Goal: Task Accomplishment & Management: Use online tool/utility

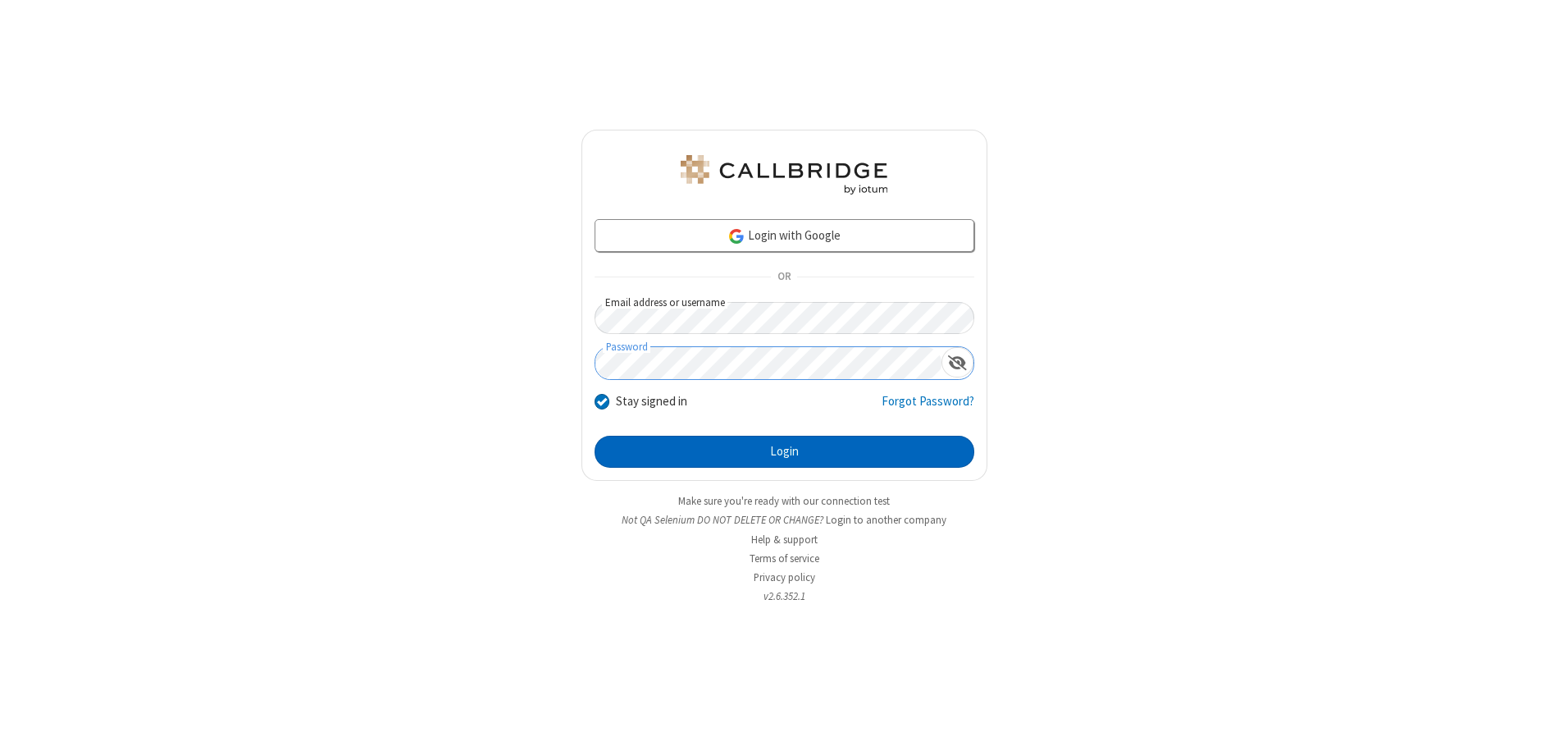
click at [784, 451] on button "Login" at bounding box center [785, 452] width 380 height 33
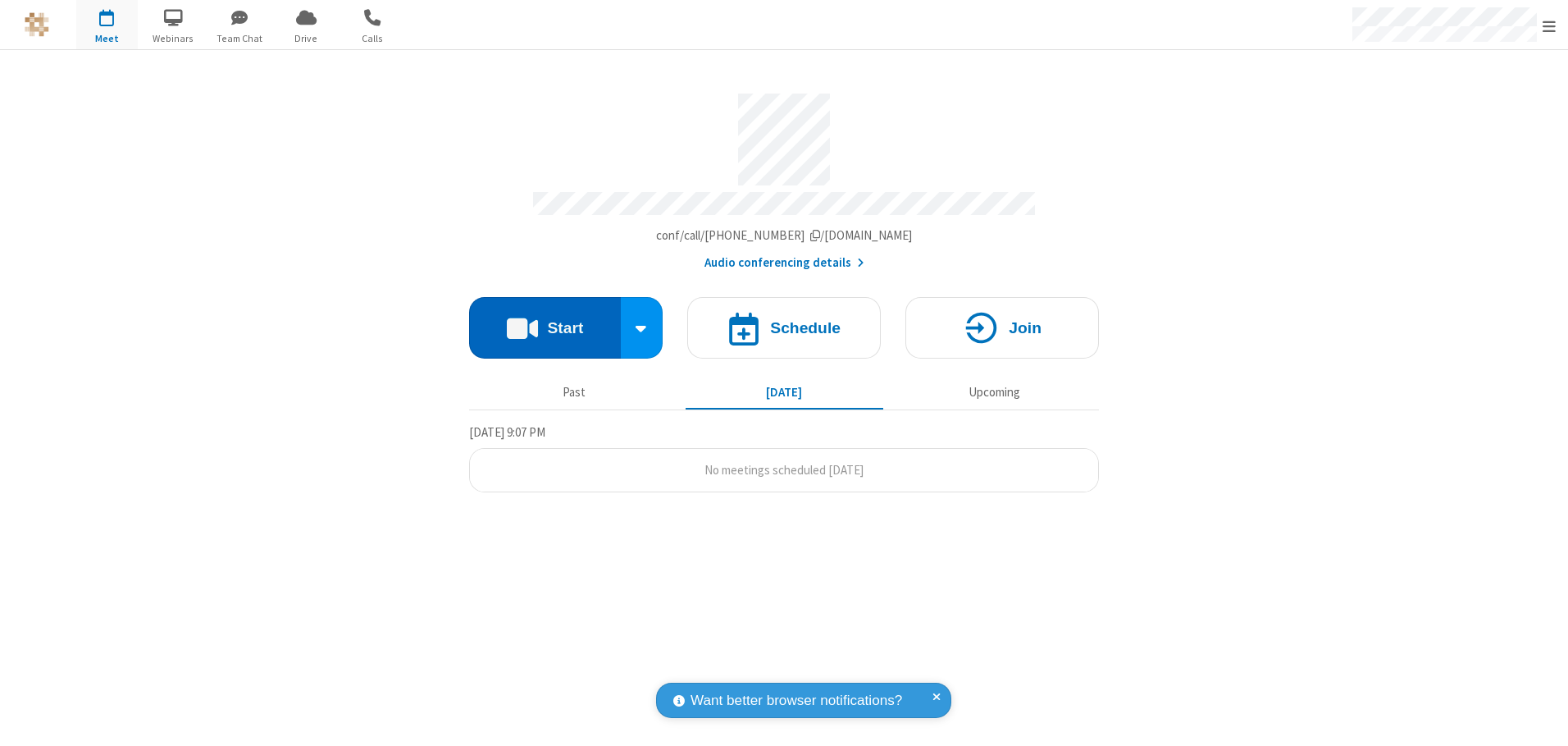
click at [544, 321] on button "Start" at bounding box center [544, 327] width 152 height 61
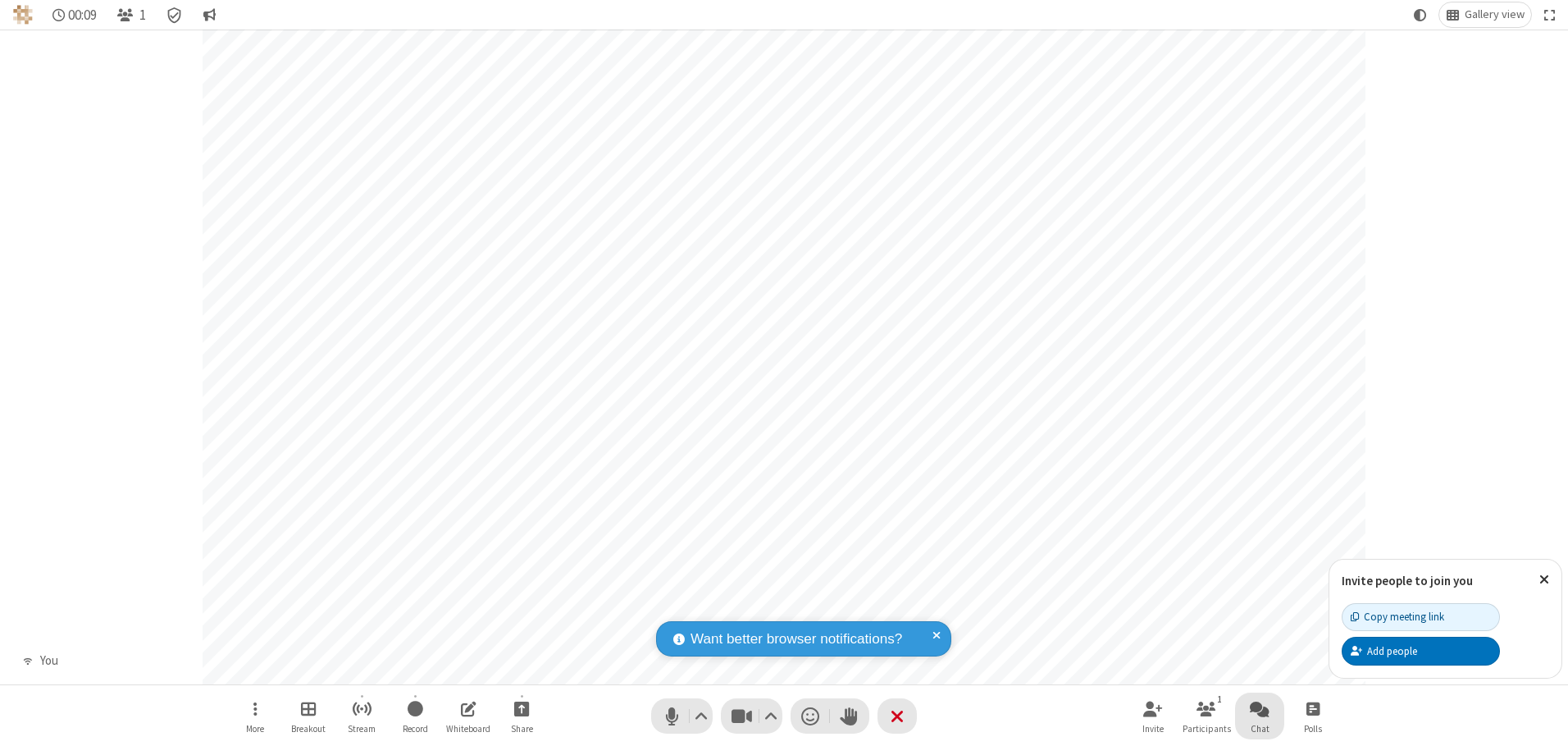
click at [1260, 708] on span "Open chat" at bounding box center [1260, 708] width 20 height 20
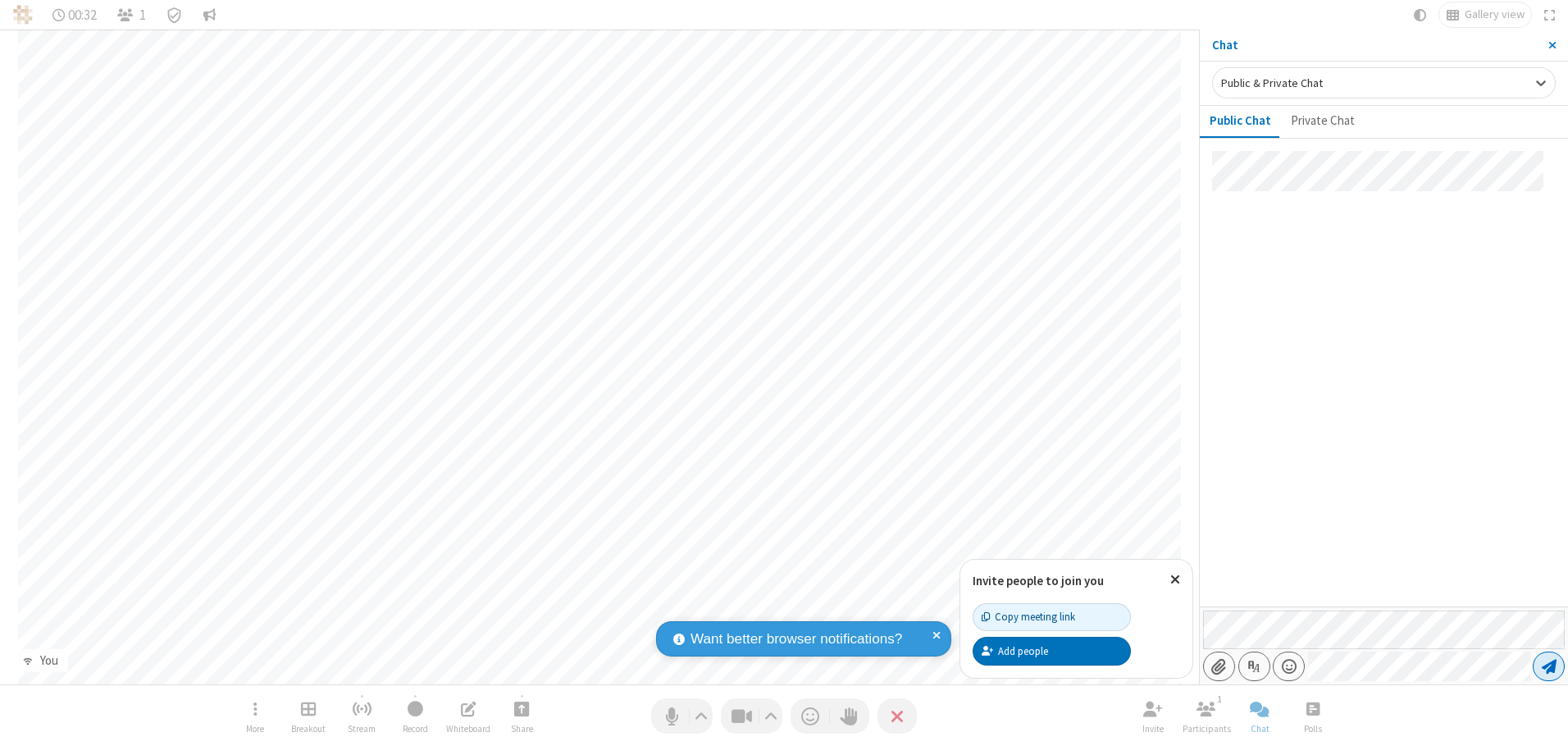
click at [1548, 666] on span "Send message" at bounding box center [1549, 666] width 15 height 16
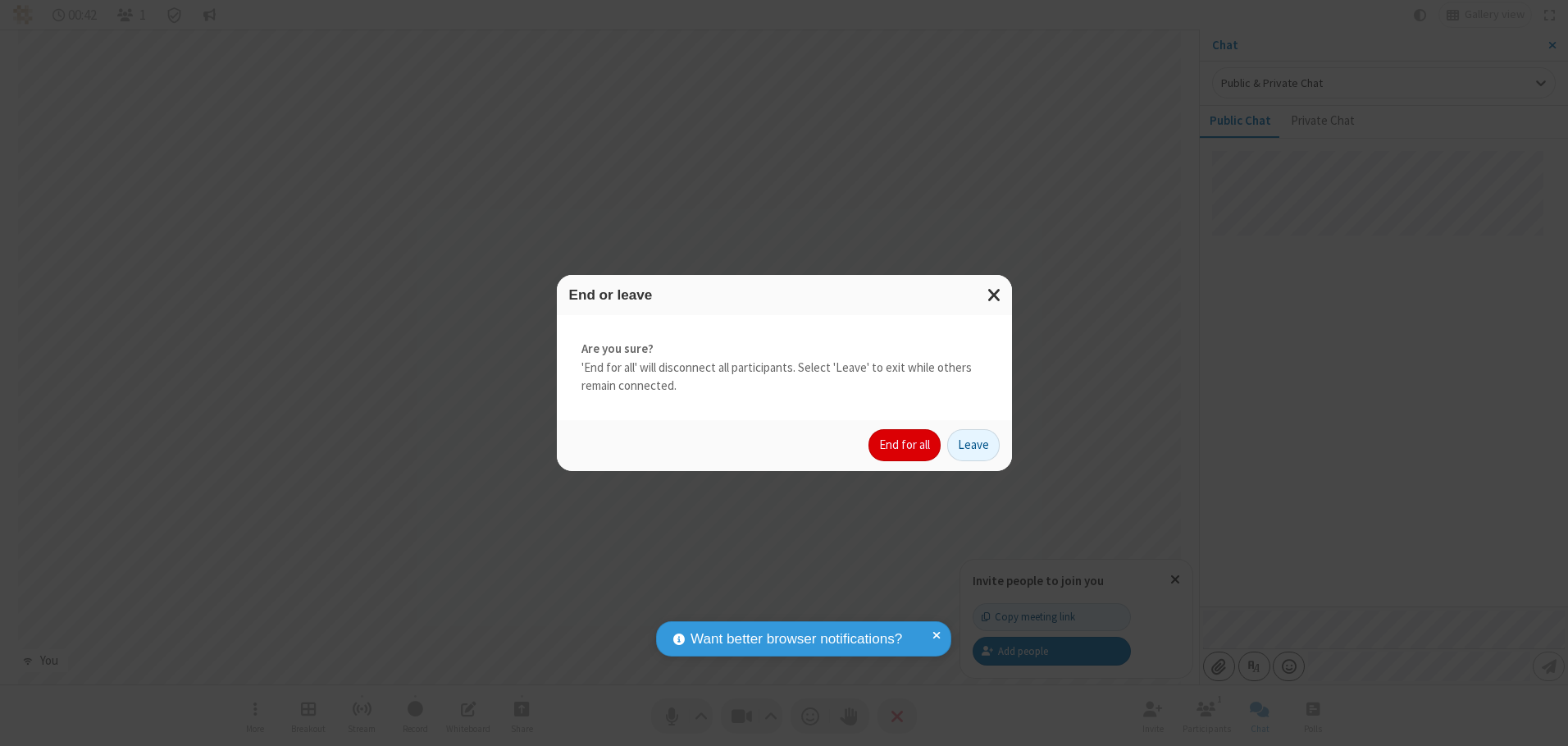
click at [906, 445] on button "End for all" at bounding box center [904, 445] width 72 height 33
